Goal: Information Seeking & Learning: Check status

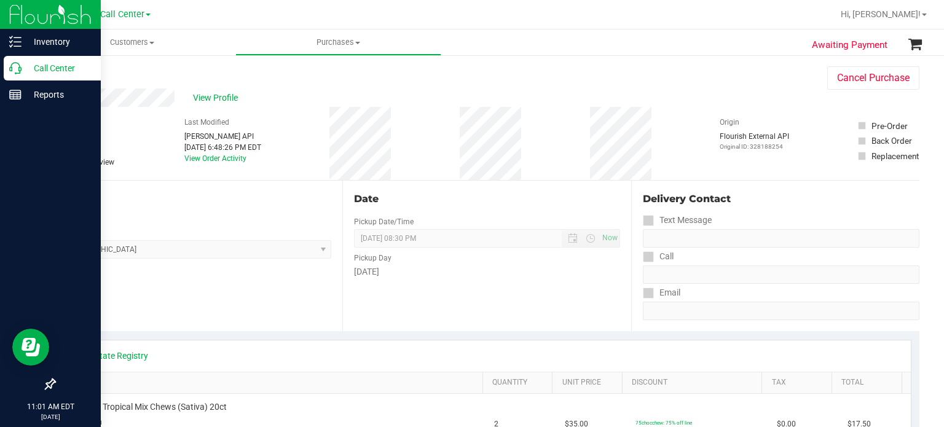
drag, startPoint x: 0, startPoint y: 0, endPoint x: 25, endPoint y: 68, distance: 72.5
click at [25, 68] on p "Call Center" at bounding box center [58, 68] width 74 height 15
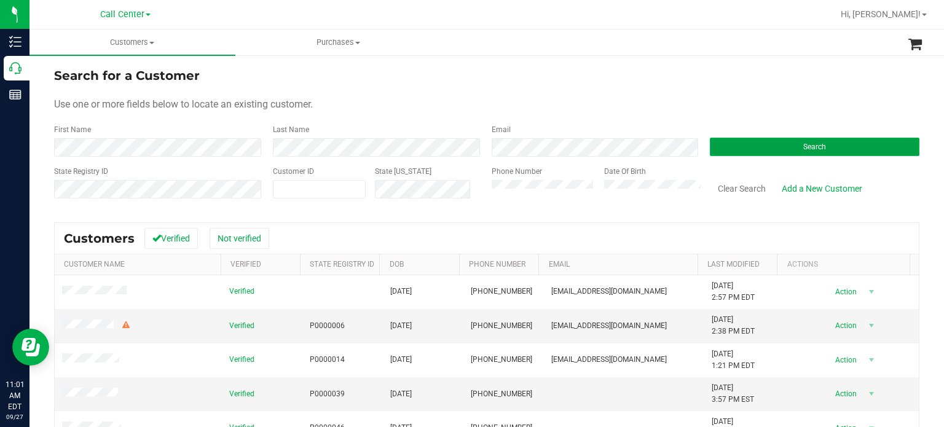
click at [768, 147] on button "Search" at bounding box center [813, 147] width 209 height 18
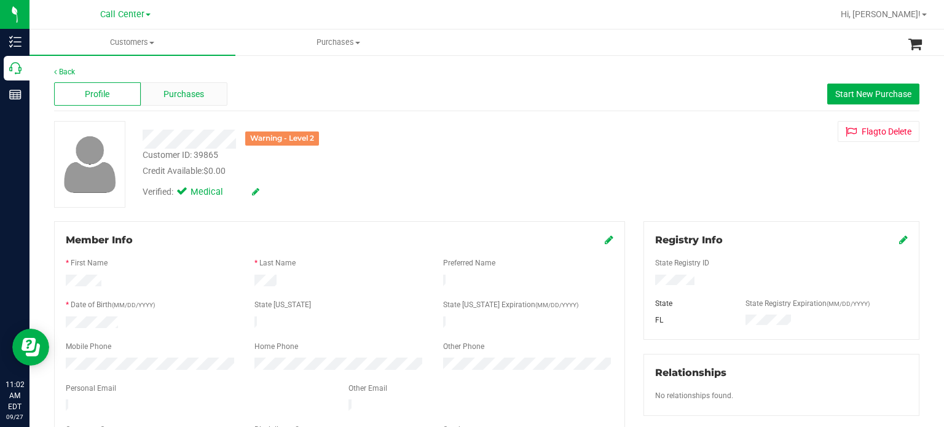
click at [202, 95] on span "Purchases" at bounding box center [183, 94] width 41 height 13
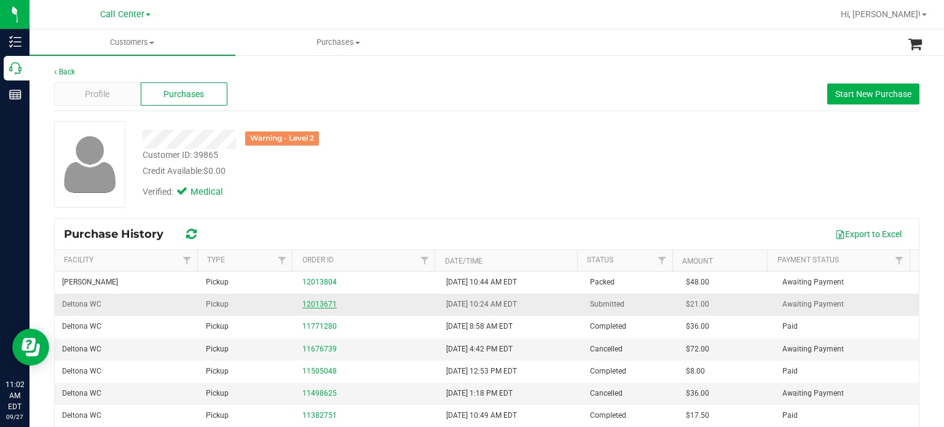
click at [308, 300] on link "12013671" at bounding box center [319, 304] width 34 height 9
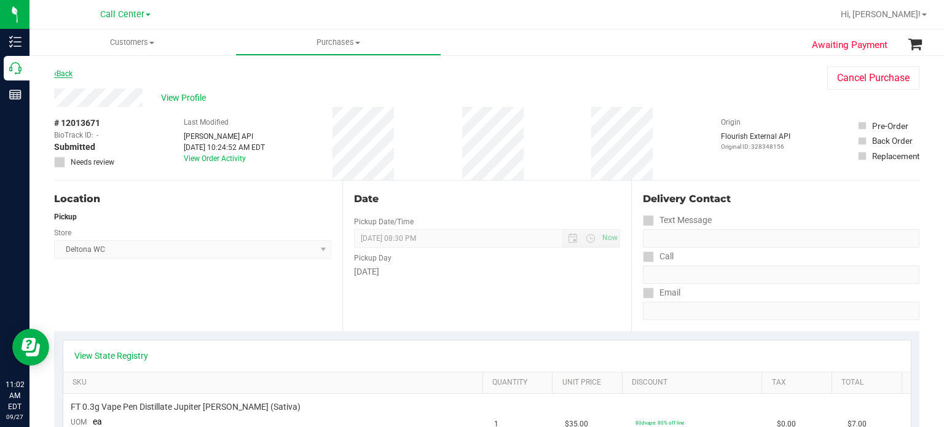
click at [68, 70] on link "Back" at bounding box center [63, 73] width 18 height 9
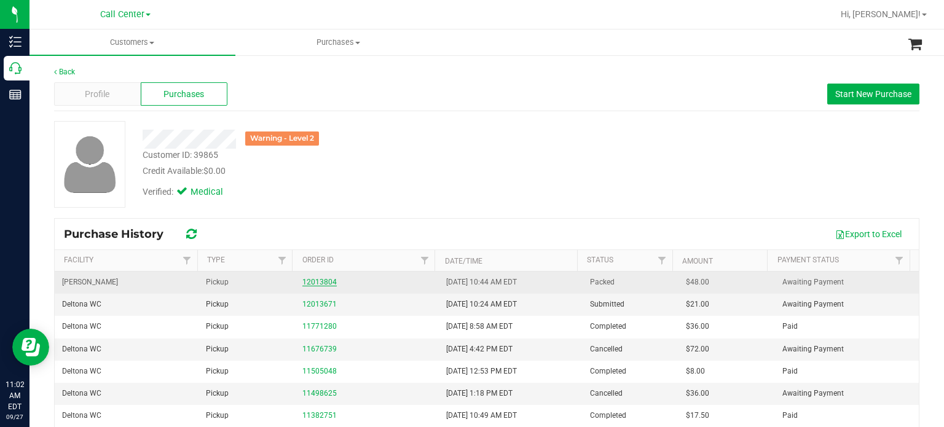
click at [321, 283] on link "12013804" at bounding box center [319, 282] width 34 height 9
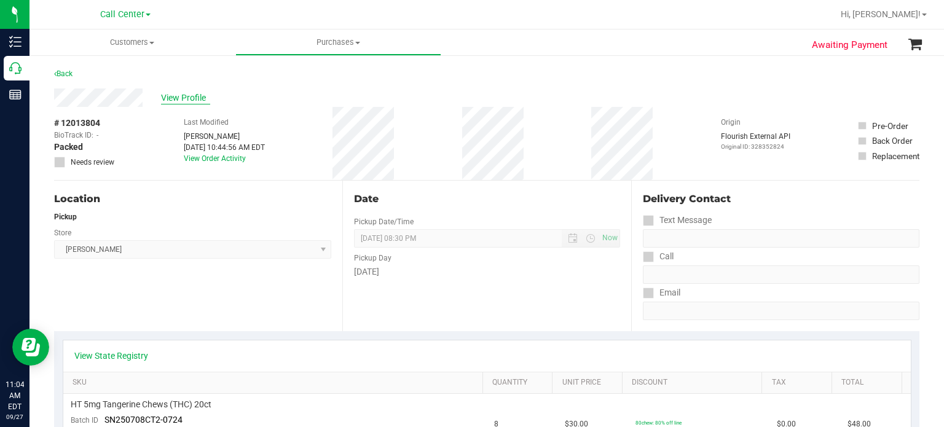
click at [182, 95] on span "View Profile" at bounding box center [185, 98] width 49 height 13
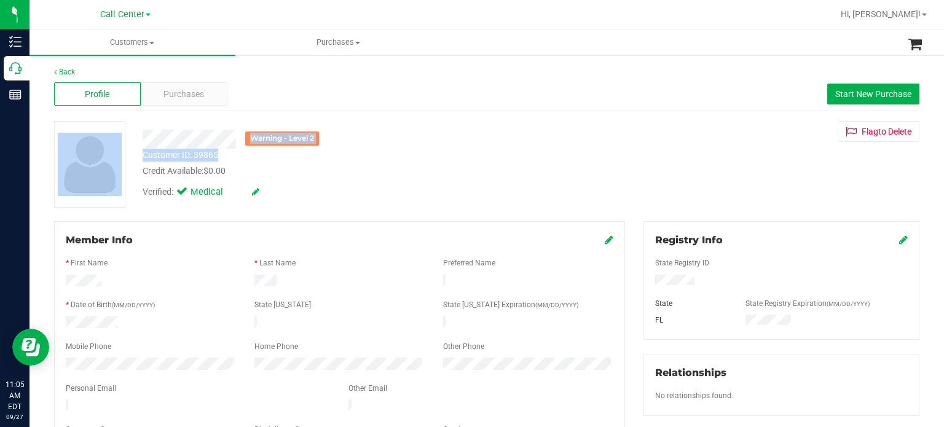
drag, startPoint x: 198, startPoint y: 154, endPoint x: 129, endPoint y: 158, distance: 69.5
click at [129, 158] on div "Warning - Level 2 Customer ID: 39865 Credit Available: $0.00 Verified: Medical …" at bounding box center [486, 164] width 883 height 87
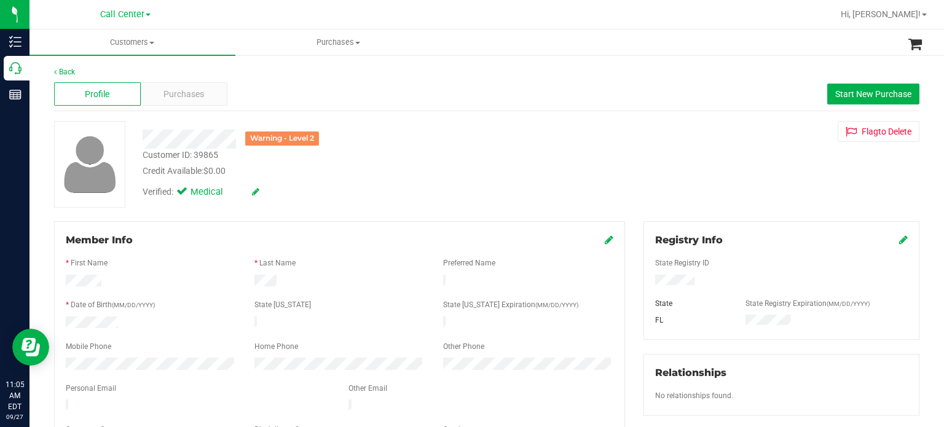
click at [231, 157] on div "Customer ID: 39865 Credit Available: $0.00" at bounding box center [354, 163] width 442 height 29
drag, startPoint x: 216, startPoint y: 154, endPoint x: 141, endPoint y: 160, distance: 74.6
click at [141, 160] on div "Customer ID: 39865 Credit Available: $0.00" at bounding box center [354, 163] width 442 height 29
click at [141, 154] on div "Customer ID: 39865 Credit Available: $0.00" at bounding box center [354, 163] width 442 height 29
drag, startPoint x: 141, startPoint y: 154, endPoint x: 232, endPoint y: 157, distance: 90.9
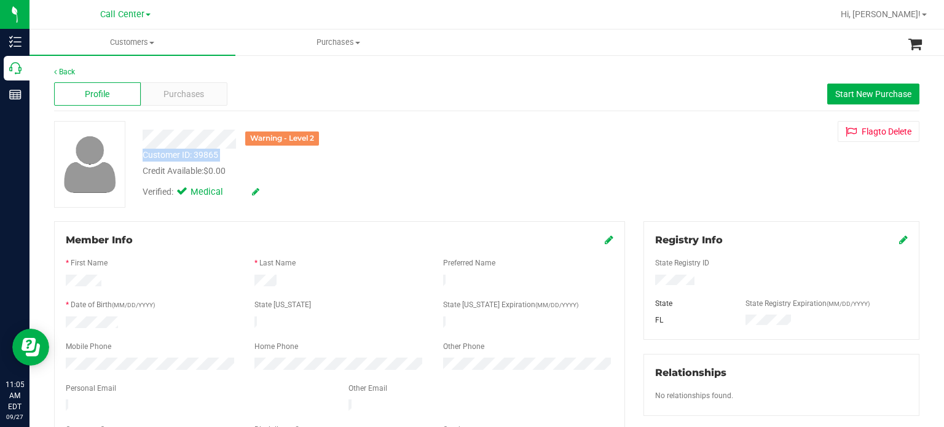
click at [232, 157] on div "Customer ID: 39865 Credit Available: $0.00" at bounding box center [354, 163] width 442 height 29
copy div "Customer ID: 39865"
click at [206, 87] on div "Purchases" at bounding box center [184, 93] width 87 height 23
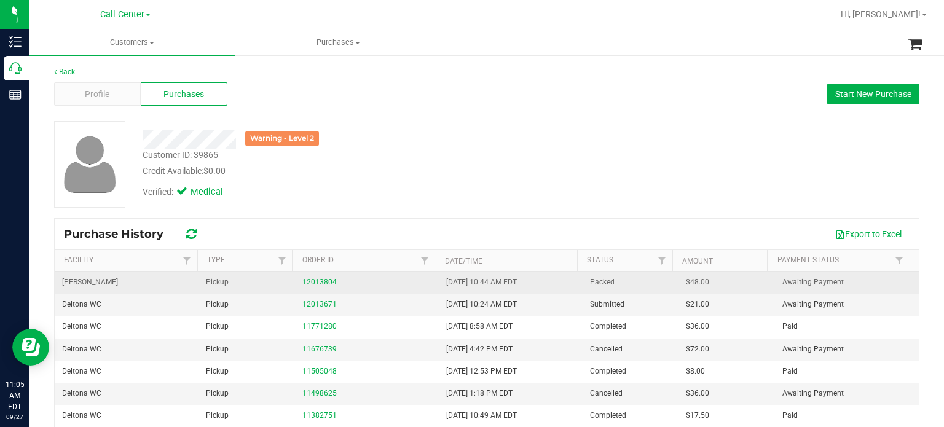
click at [316, 281] on link "12013804" at bounding box center [319, 282] width 34 height 9
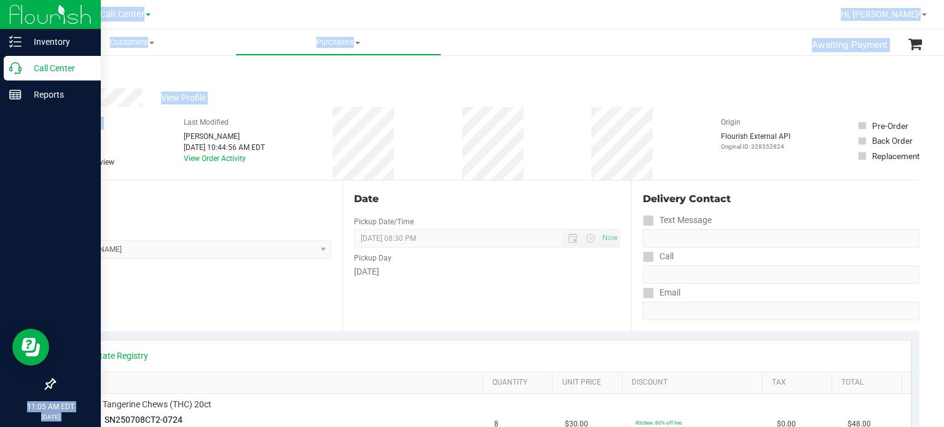
drag, startPoint x: 86, startPoint y: 122, endPoint x: 23, endPoint y: 126, distance: 63.4
click at [23, 126] on div "Inventory Call Center Reports 11:05 AM EDT [DATE] 09/27 Call Center [PERSON_NAM…" at bounding box center [472, 213] width 944 height 427
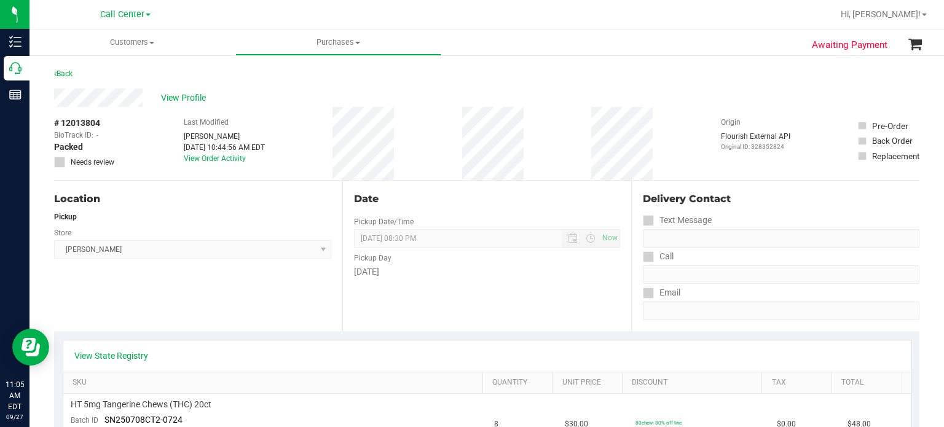
click at [155, 145] on div "# 12013804 BioTrack ID: - Packed Needs review Last Modified [PERSON_NAME] [DATE…" at bounding box center [486, 143] width 865 height 73
click at [96, 120] on span "# 12013804" at bounding box center [77, 123] width 46 height 13
drag, startPoint x: 103, startPoint y: 122, endPoint x: 50, endPoint y: 122, distance: 52.8
copy div "# 12013804"
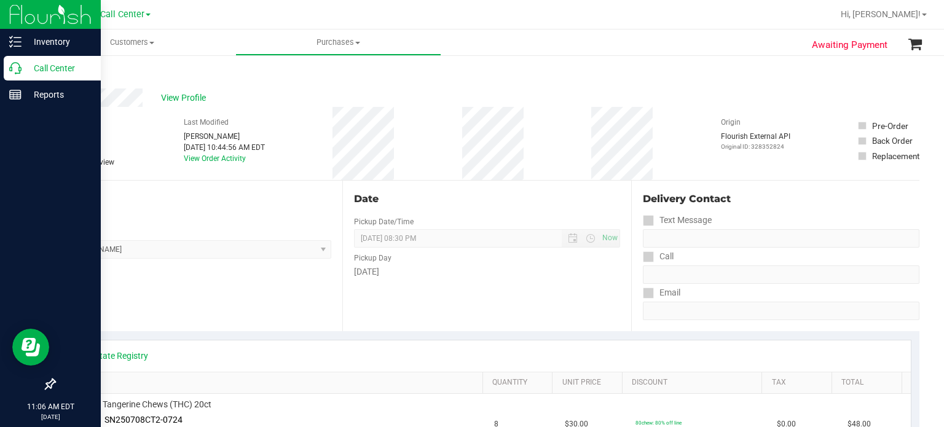
click at [22, 77] on div "Call Center" at bounding box center [52, 68] width 97 height 25
